Goal: Information Seeking & Learning: Learn about a topic

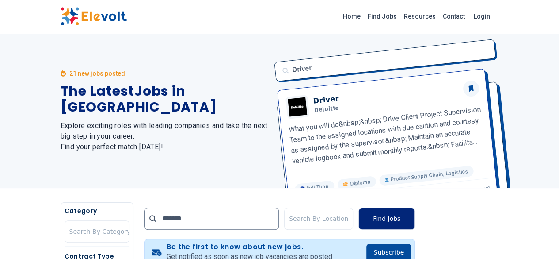
click at [415, 215] on button "Find Jobs" at bounding box center [387, 218] width 57 height 22
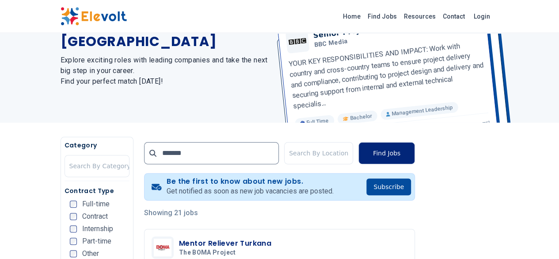
scroll to position [69, 0]
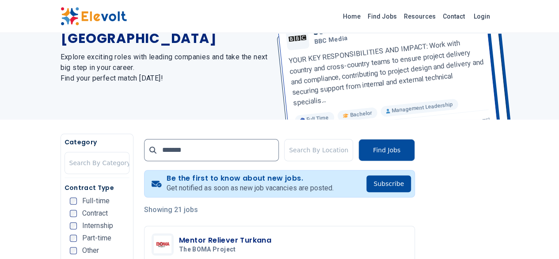
click at [506, 80] on div "21 new jobs posted The Latest Jobs in Kenya Explore exciting roles with leading…" at bounding box center [279, 42] width 453 height 155
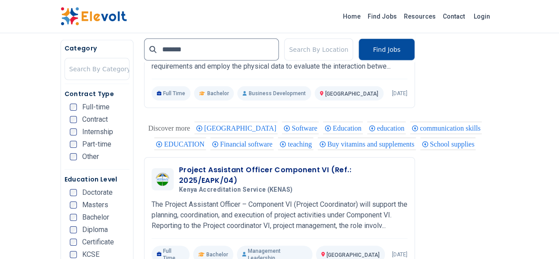
scroll to position [1376, 0]
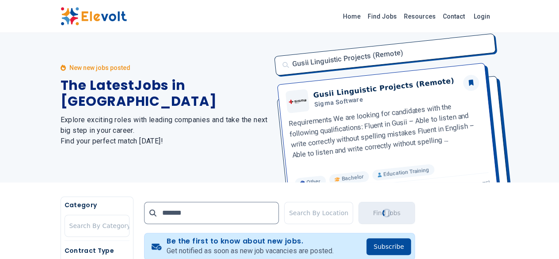
scroll to position [0, 0]
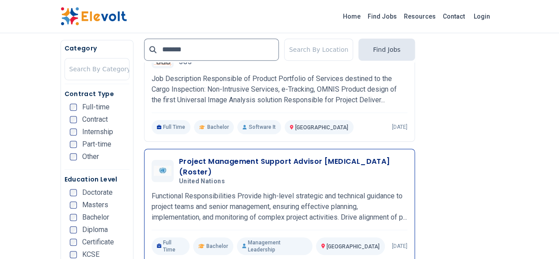
click at [408, 225] on div "Project Management Support Advisor Retainer (Roster) United Nations 09/17/2025 …" at bounding box center [280, 205] width 256 height 99
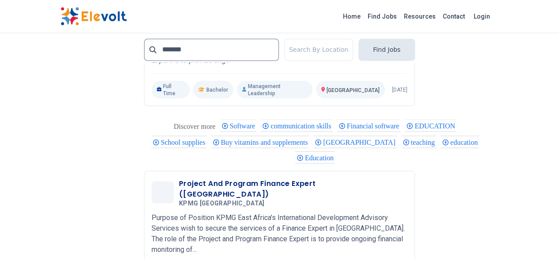
scroll to position [766, 0]
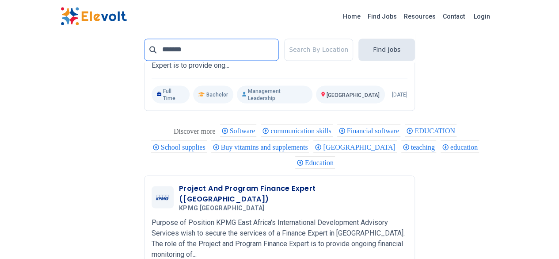
click at [191, 59] on input "*******" at bounding box center [211, 49] width 135 height 22
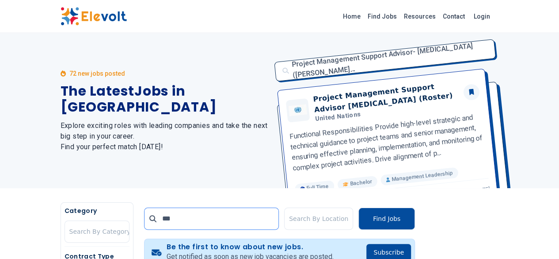
type input "*******"
click at [415, 224] on button "Find Jobs" at bounding box center [387, 218] width 57 height 22
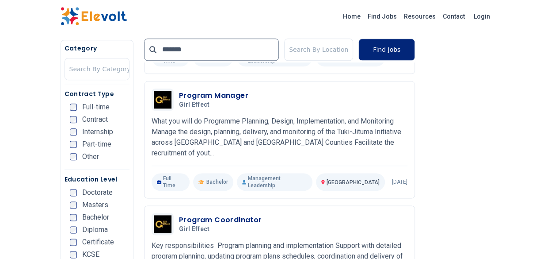
scroll to position [457, 0]
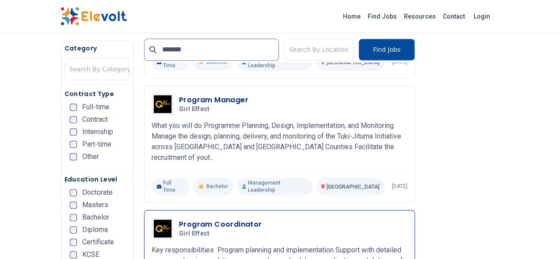
click at [194, 219] on h3 "Program Coordinator" at bounding box center [220, 224] width 83 height 11
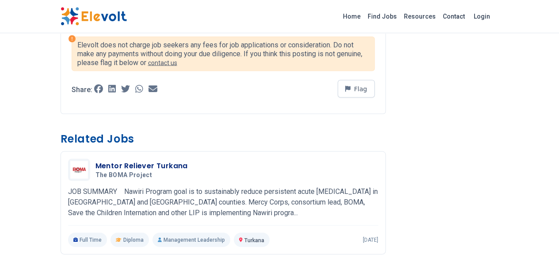
scroll to position [800, 0]
